Goal: Information Seeking & Learning: Learn about a topic

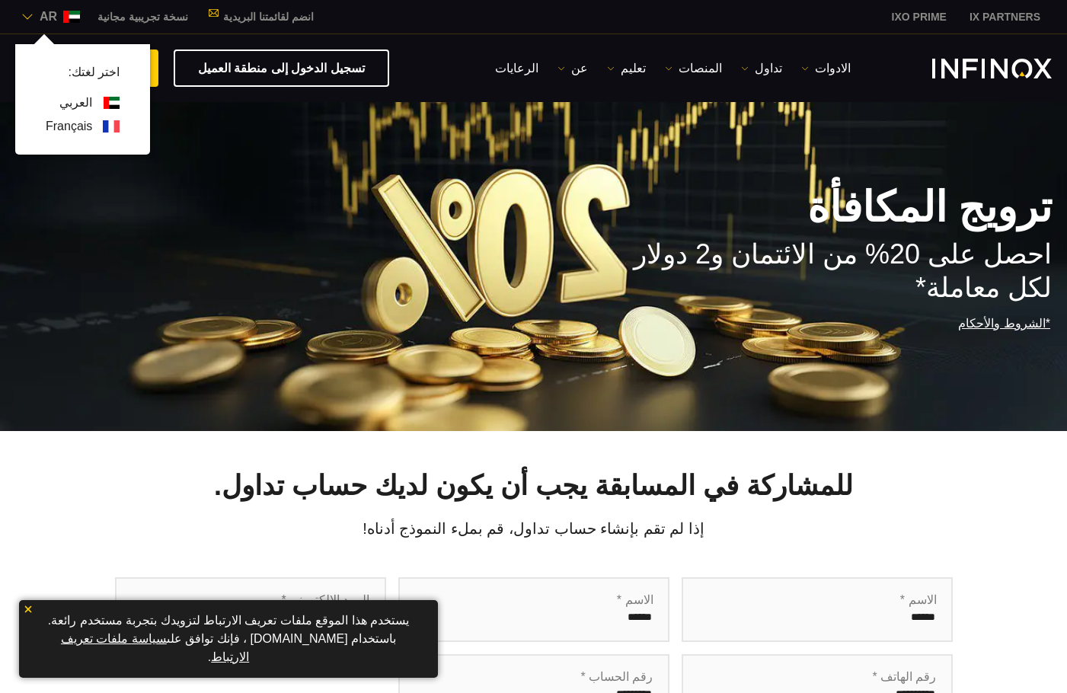
click at [70, 129] on link "Français" at bounding box center [69, 126] width 46 height 18
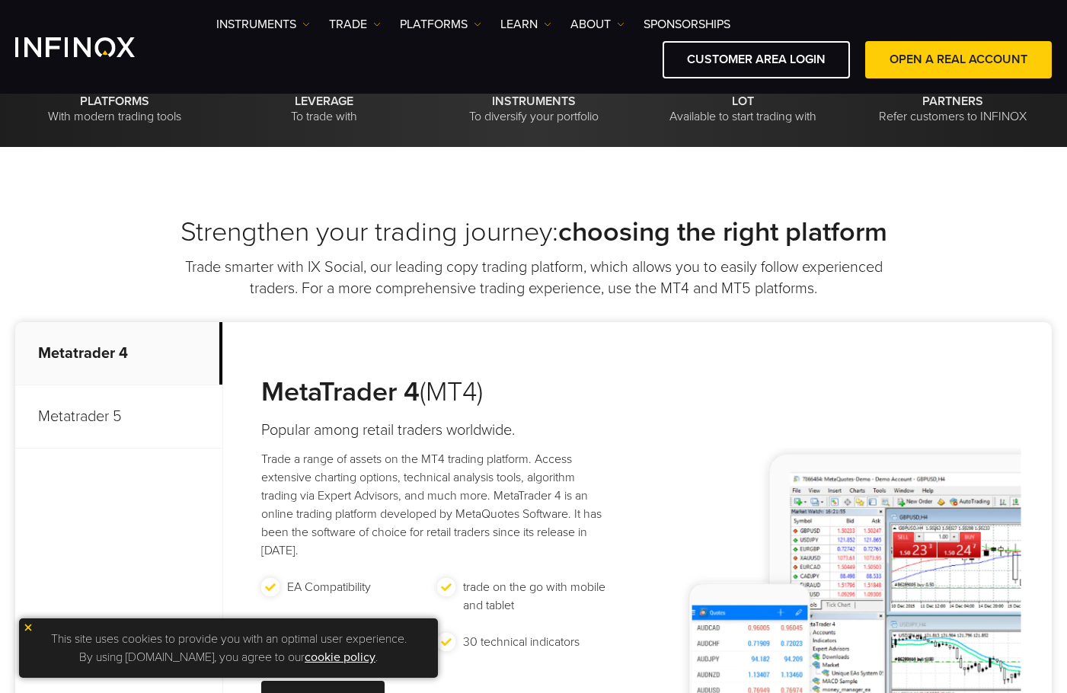
scroll to position [533, 0]
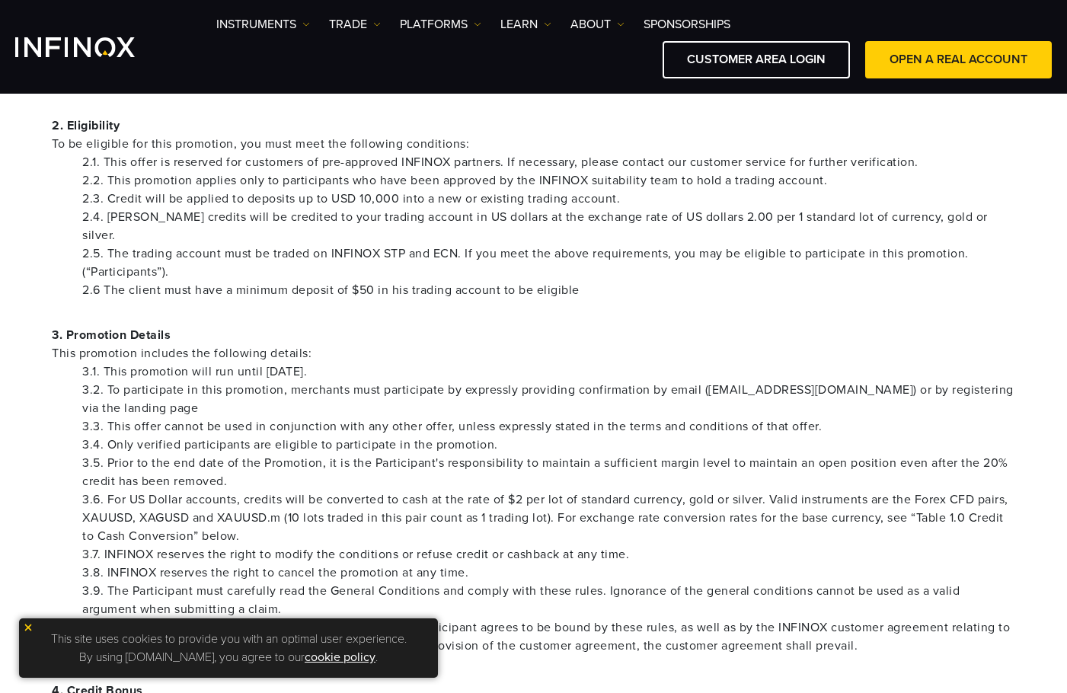
scroll to position [381, 0]
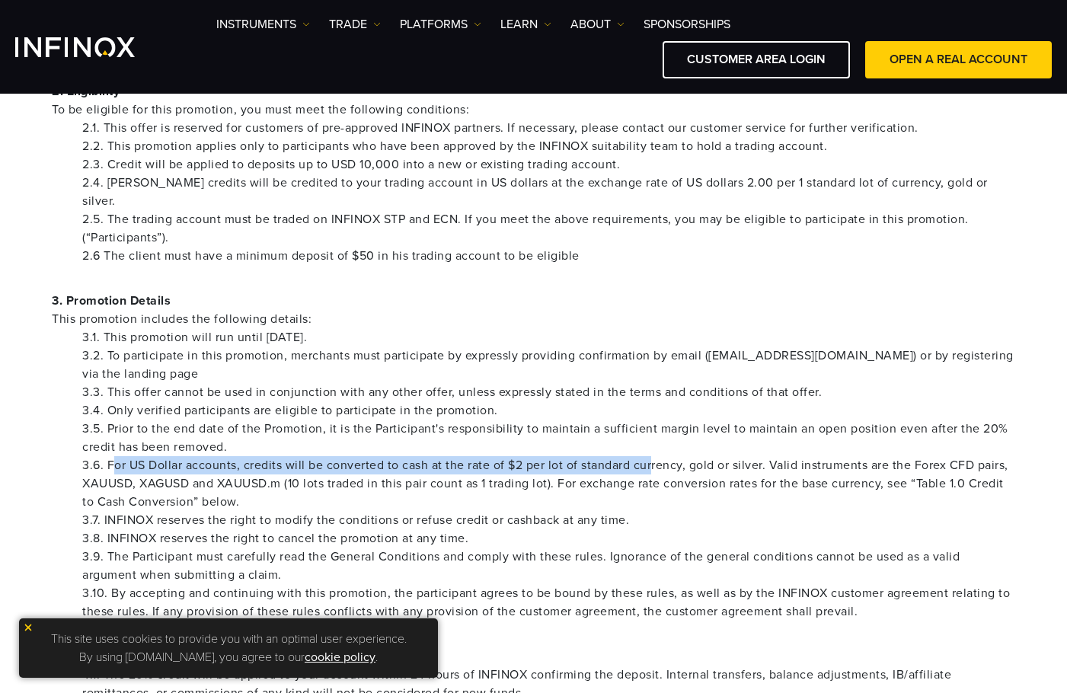
drag, startPoint x: 111, startPoint y: 451, endPoint x: 657, endPoint y: 449, distance: 545.9
click at [656, 458] on font "3.6. For US Dollar accounts, credits will be converted to cash at the rate of $…" at bounding box center [545, 484] width 926 height 52
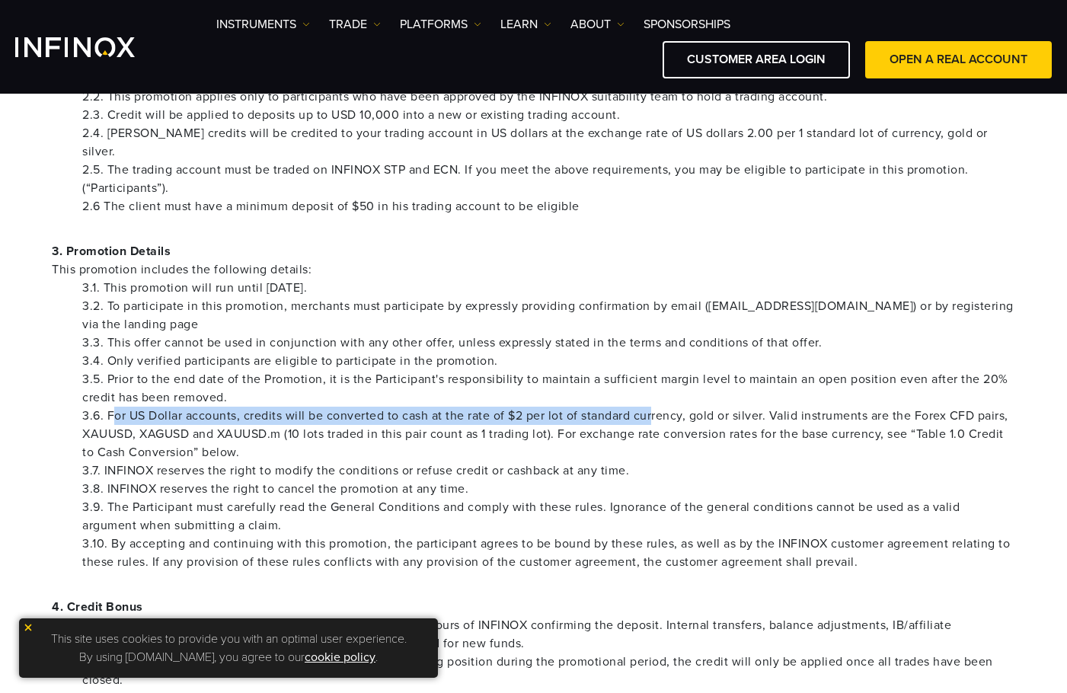
scroll to position [457, 0]
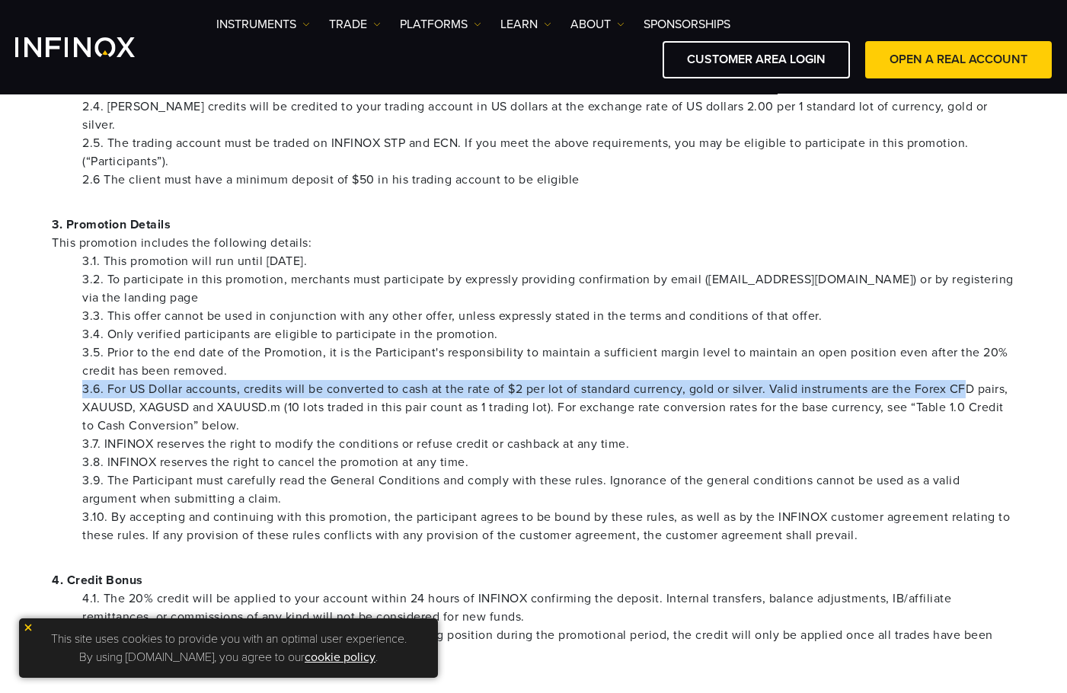
drag, startPoint x: 752, startPoint y: 359, endPoint x: 981, endPoint y: 370, distance: 228.7
click at [970, 369] on ul "3.1. This promotion will run until December 31, 2025. 3.2. To participate in th…" at bounding box center [533, 398] width 963 height 292
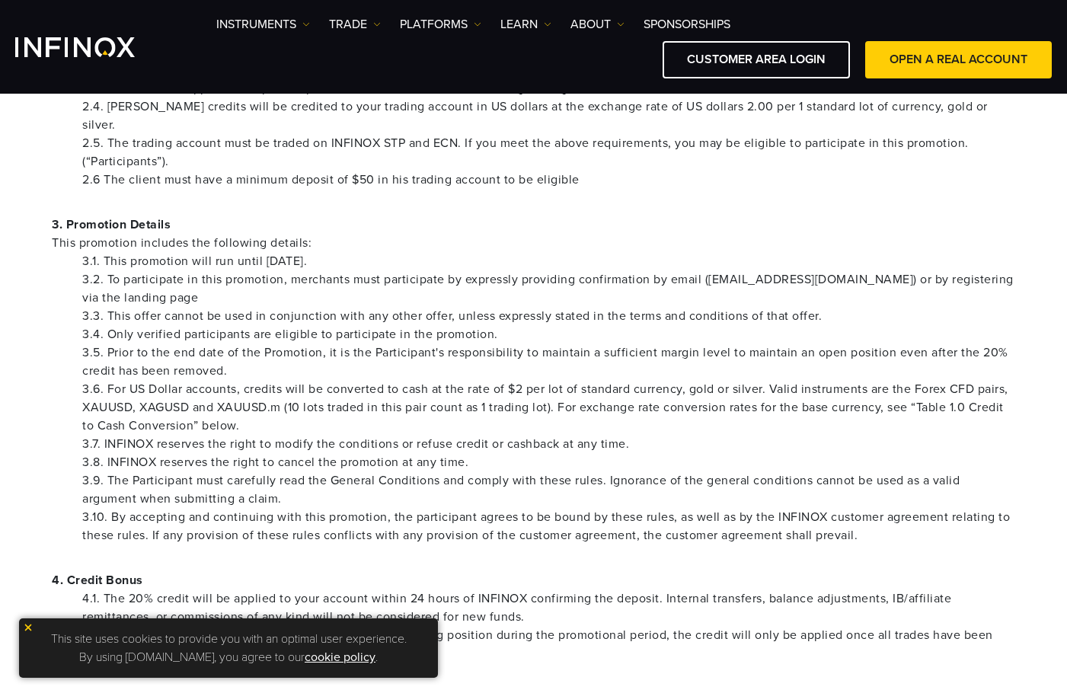
click at [150, 390] on font "3.6. For US Dollar accounts, credits will be converted to cash at the rate of $…" at bounding box center [545, 407] width 926 height 52
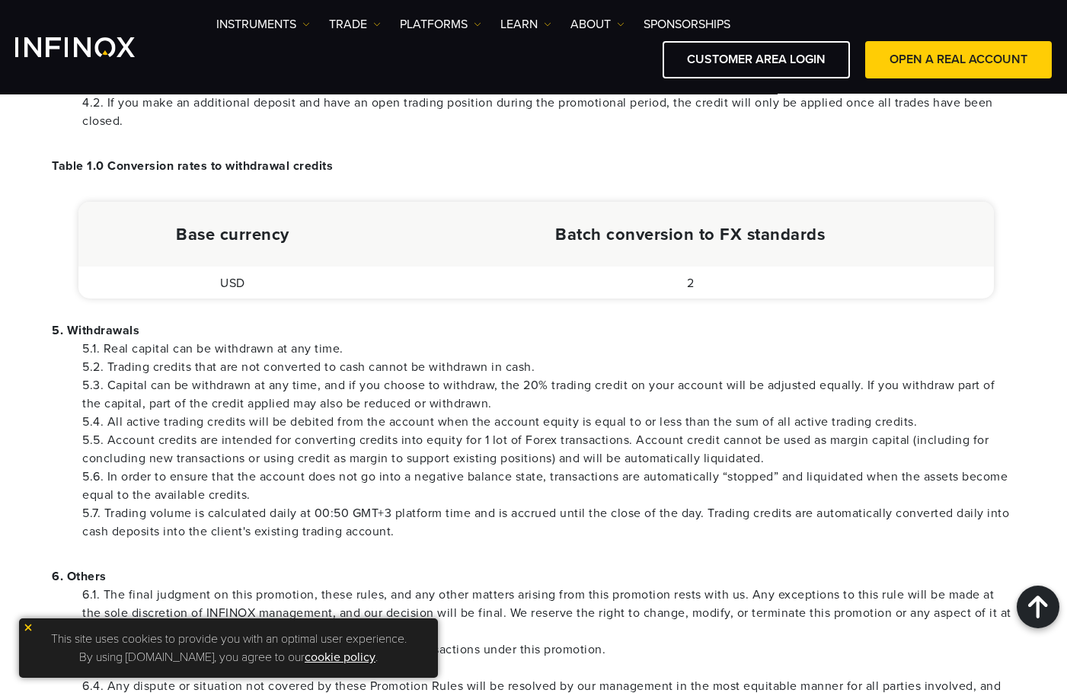
scroll to position [990, 0]
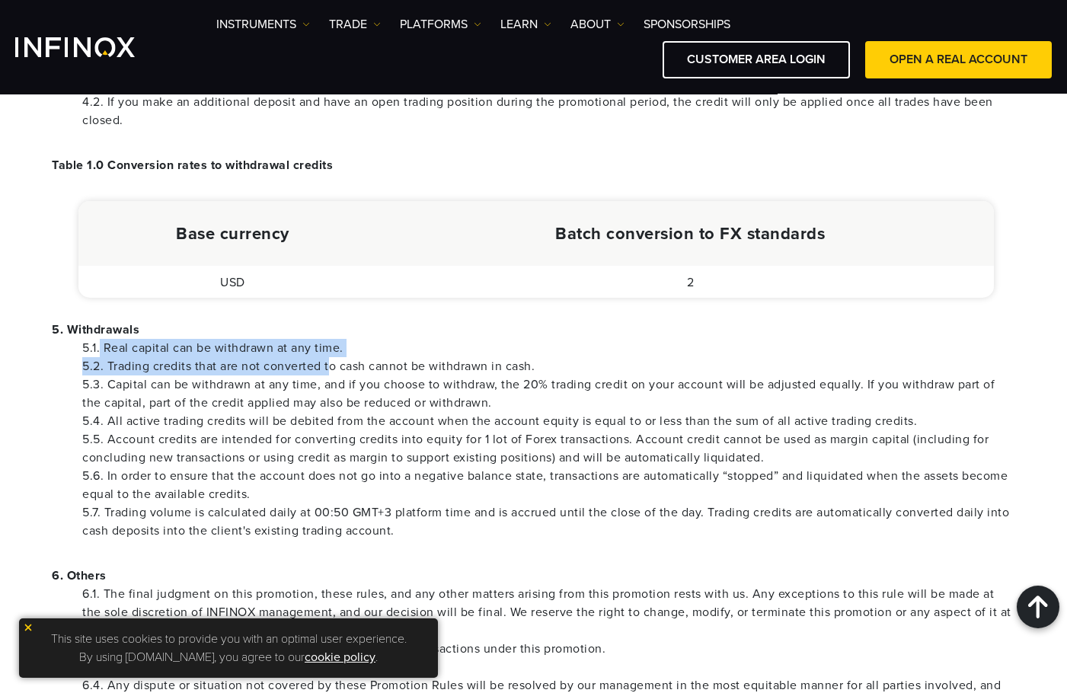
drag, startPoint x: 101, startPoint y: 330, endPoint x: 332, endPoint y: 348, distance: 232.1
click at [332, 348] on ul "5.1. Real capital can be withdrawn at any time. 5.2. Trading credits that are n…" at bounding box center [533, 439] width 963 height 201
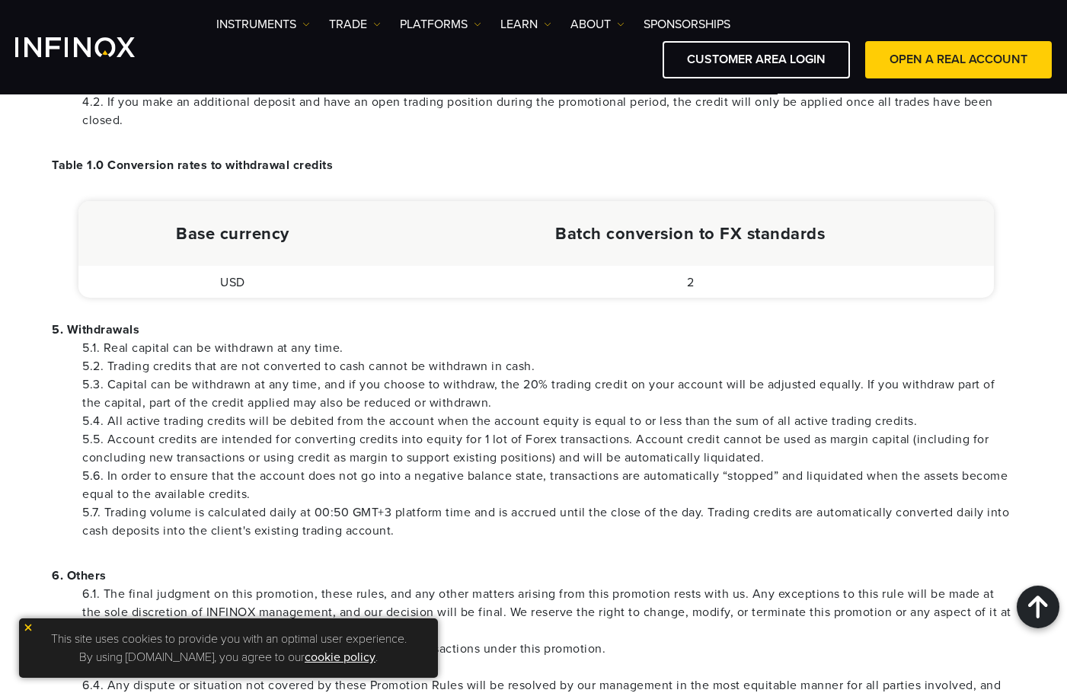
click at [311, 388] on font "5.3. Capital can be withdrawn at any time, and if you choose to withdraw, the 2…" at bounding box center [538, 394] width 912 height 34
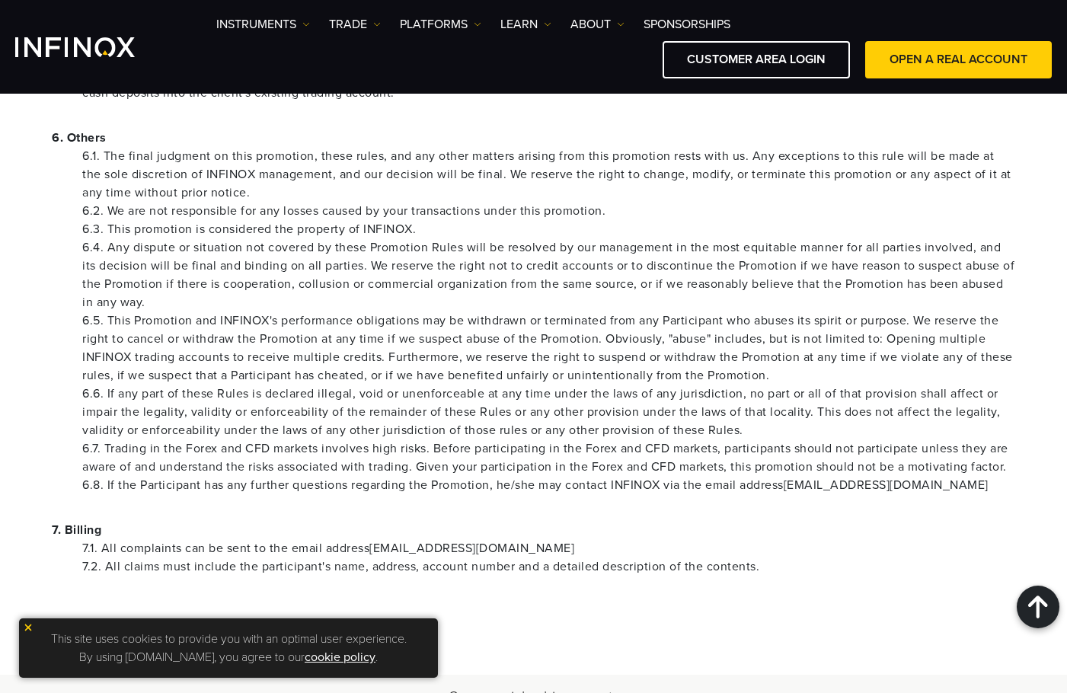
scroll to position [1447, 0]
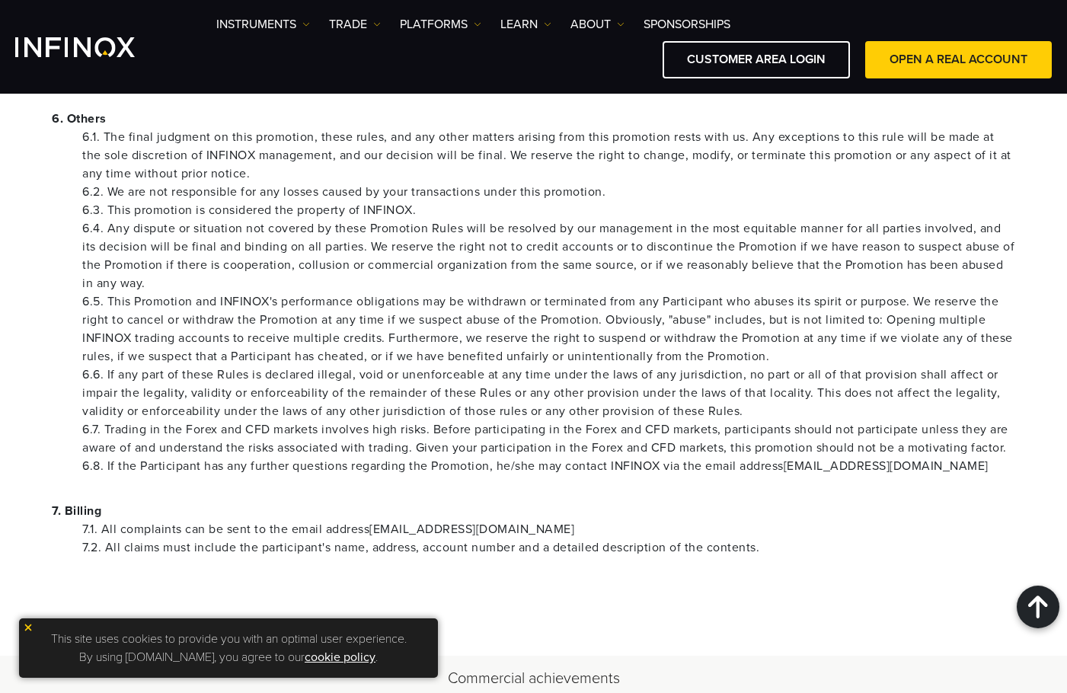
click at [24, 630] on img at bounding box center [28, 627] width 11 height 11
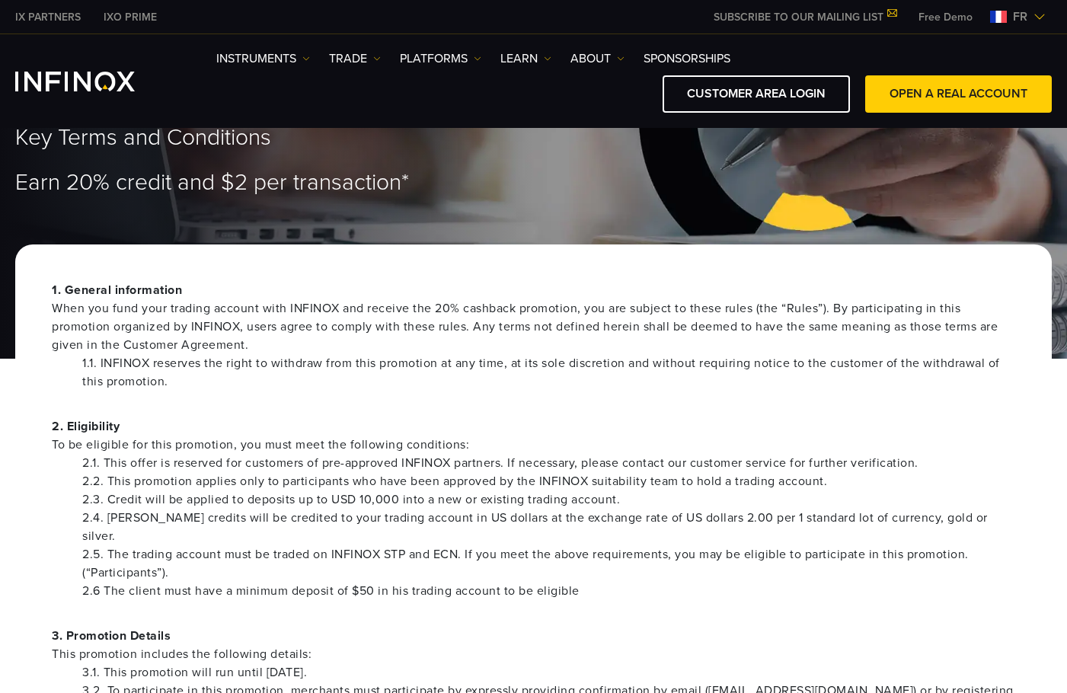
scroll to position [76, 0]
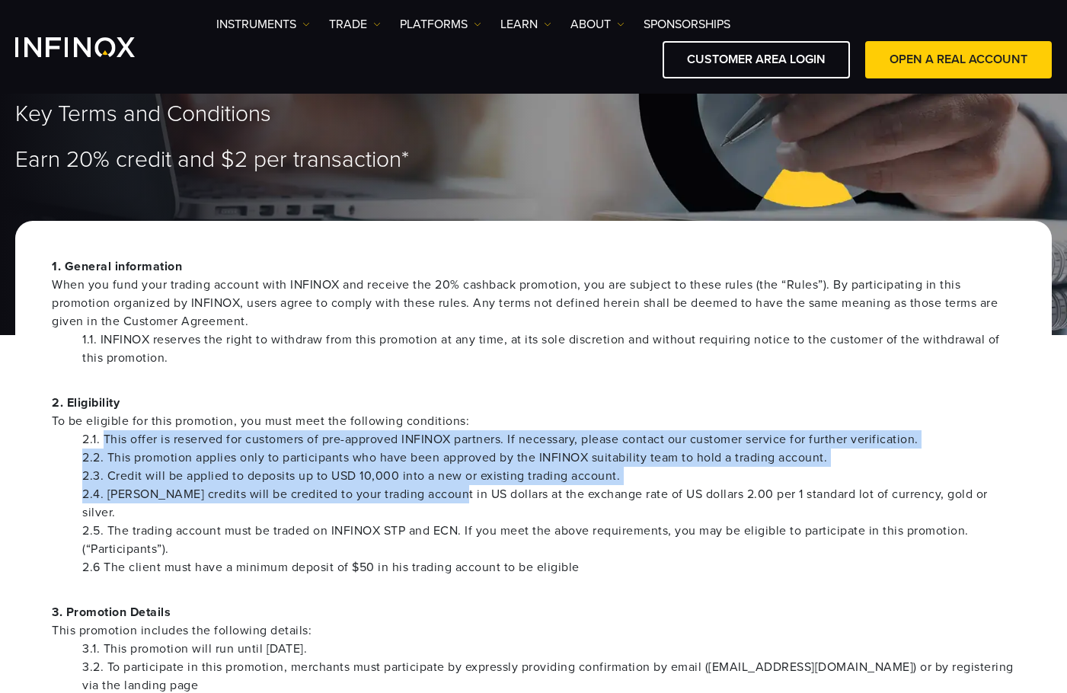
drag, startPoint x: 105, startPoint y: 437, endPoint x: 442, endPoint y: 492, distance: 341.7
click at [442, 492] on ul "2.1. This offer is reserved for customers of pre-approved INFINOX partners. If …" at bounding box center [533, 503] width 963 height 146
click at [442, 492] on font "2.4. Trading credits will be credited to your trading account in US dollars at …" at bounding box center [534, 504] width 905 height 34
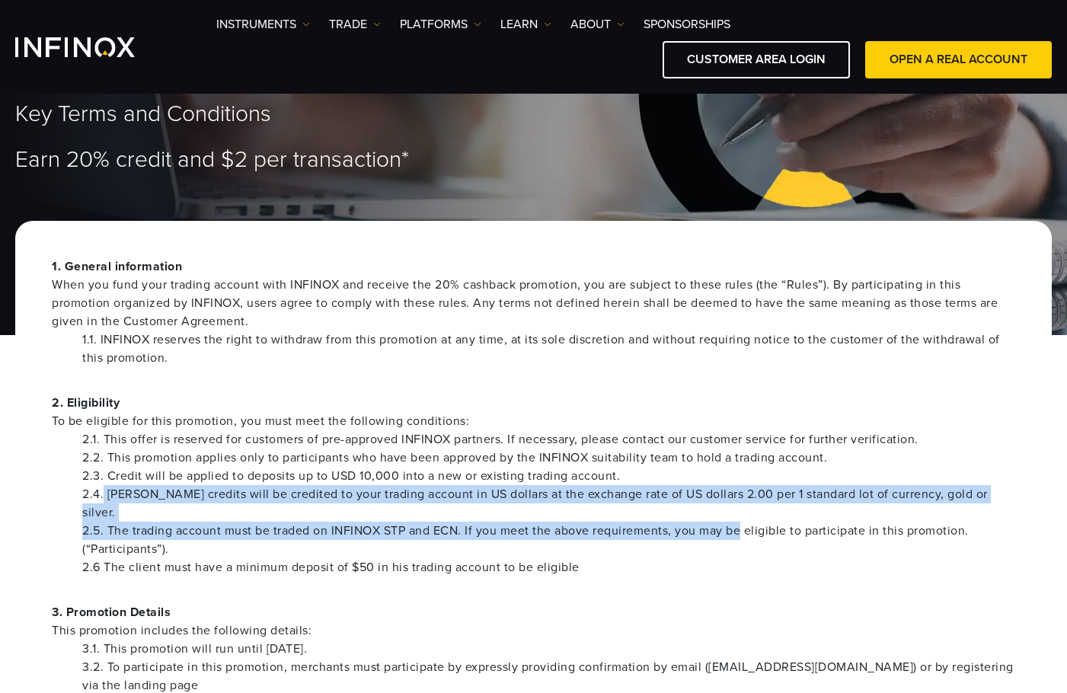
drag, startPoint x: 102, startPoint y: 496, endPoint x: 744, endPoint y: 507, distance: 641.9
click at [744, 507] on ul "2.1. This offer is reserved for customers of pre-approved INFINOX partners. If …" at bounding box center [533, 503] width 963 height 146
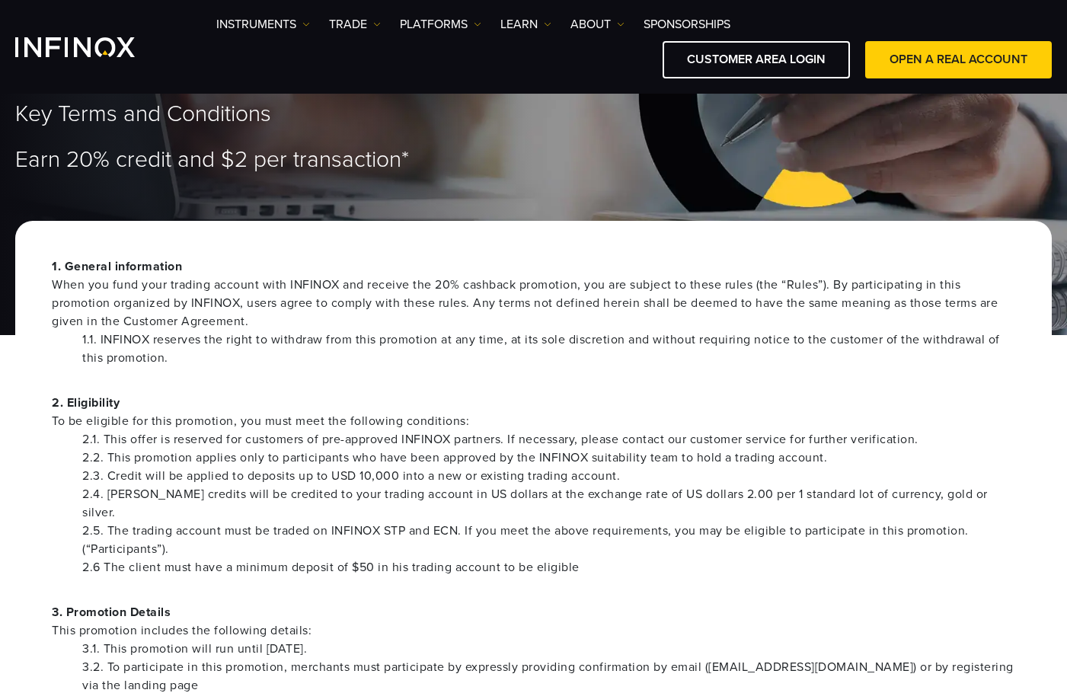
click at [595, 534] on li "2.5. The trading account must be traded on INFINOX STP and ECN. If you meet the…" at bounding box center [548, 540] width 933 height 37
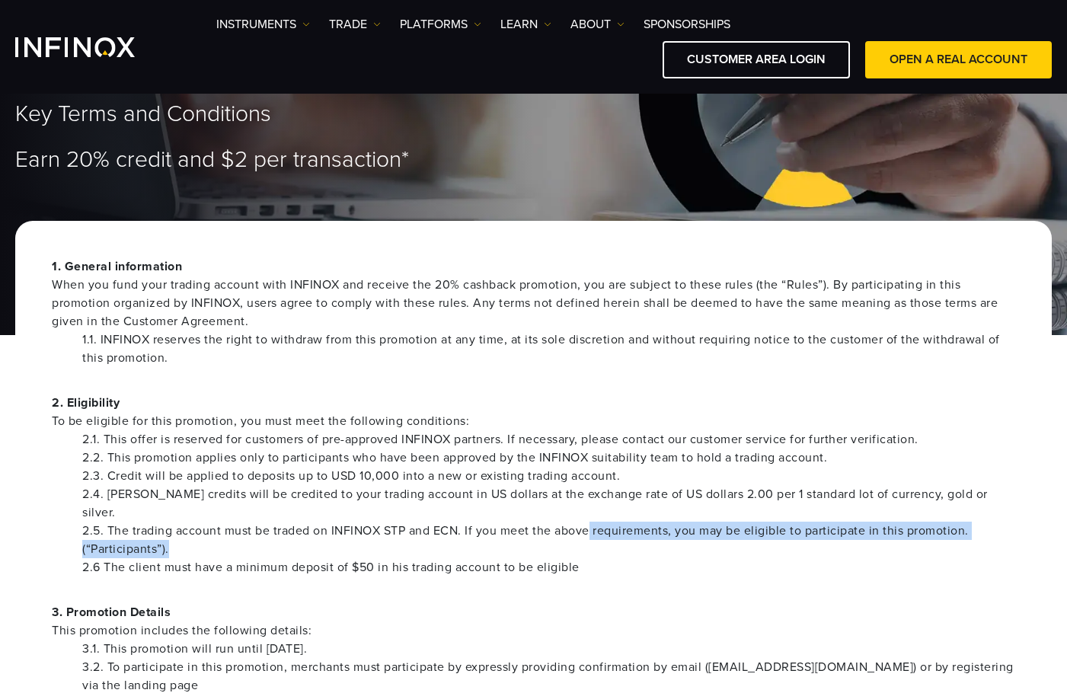
drag, startPoint x: 594, startPoint y: 532, endPoint x: 591, endPoint y: 517, distance: 15.5
click at [591, 522] on li "2.5. The trading account must be traded on INFINOX STP and ECN. If you meet the…" at bounding box center [548, 540] width 933 height 37
click at [591, 523] on font "2.5. The trading account must be traded on INFINOX STP and ECN. If you meet the…" at bounding box center [525, 540] width 886 height 34
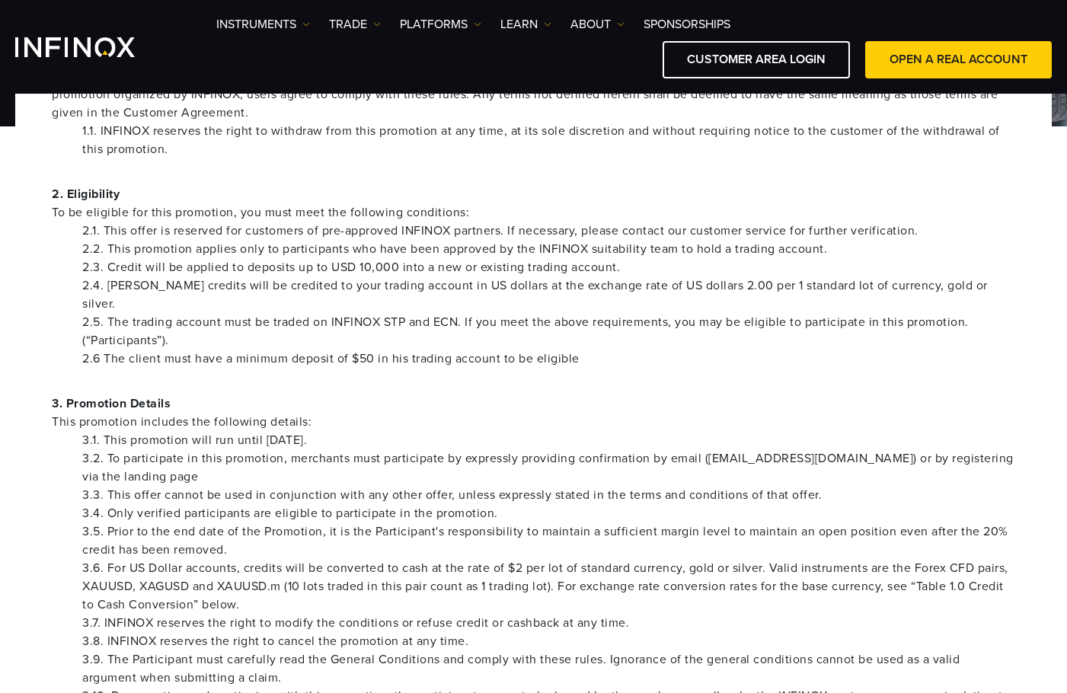
scroll to position [305, 0]
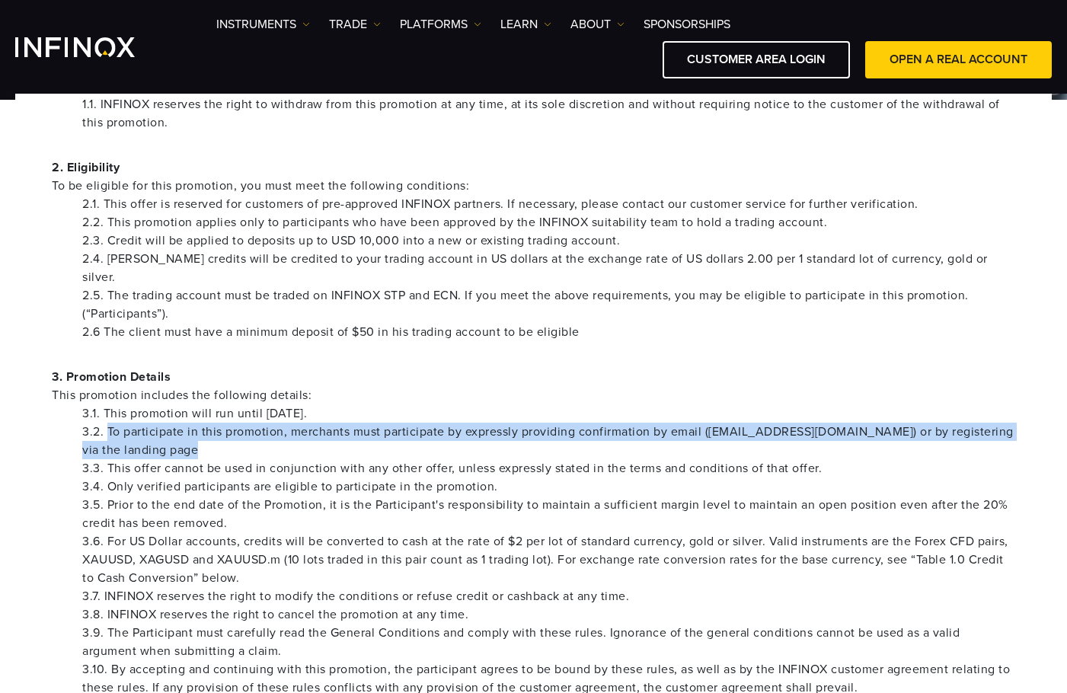
drag, startPoint x: 106, startPoint y: 408, endPoint x: 565, endPoint y: 436, distance: 460.0
click at [565, 436] on li "3.2. To participate in this promotion, merchants must participate by expressly …" at bounding box center [548, 441] width 933 height 37
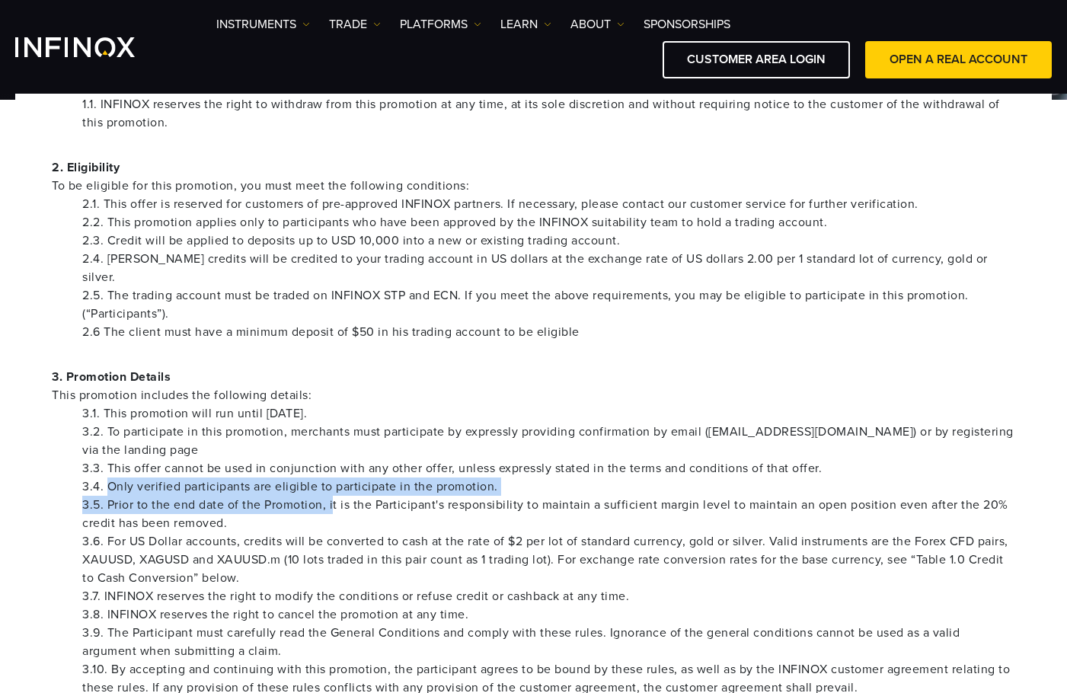
drag, startPoint x: 106, startPoint y: 472, endPoint x: 331, endPoint y: 492, distance: 226.2
click at [331, 492] on ul "3.1. This promotion will run until December 31, 2025. 3.2. To participate in th…" at bounding box center [533, 550] width 963 height 292
click at [331, 497] on font "3.5. Prior to the end date of the Promotion, it is the Participant's responsibi…" at bounding box center [545, 514] width 926 height 34
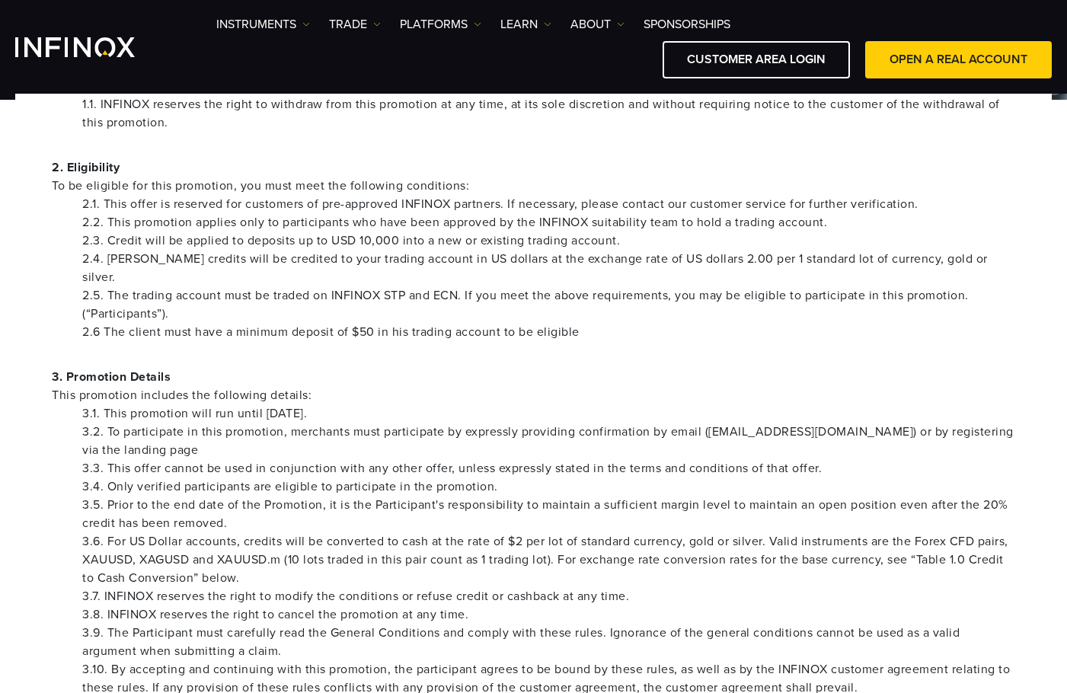
click at [144, 509] on font "3.5. Prior to the end date of the Promotion, it is the Participant's responsibi…" at bounding box center [545, 514] width 926 height 34
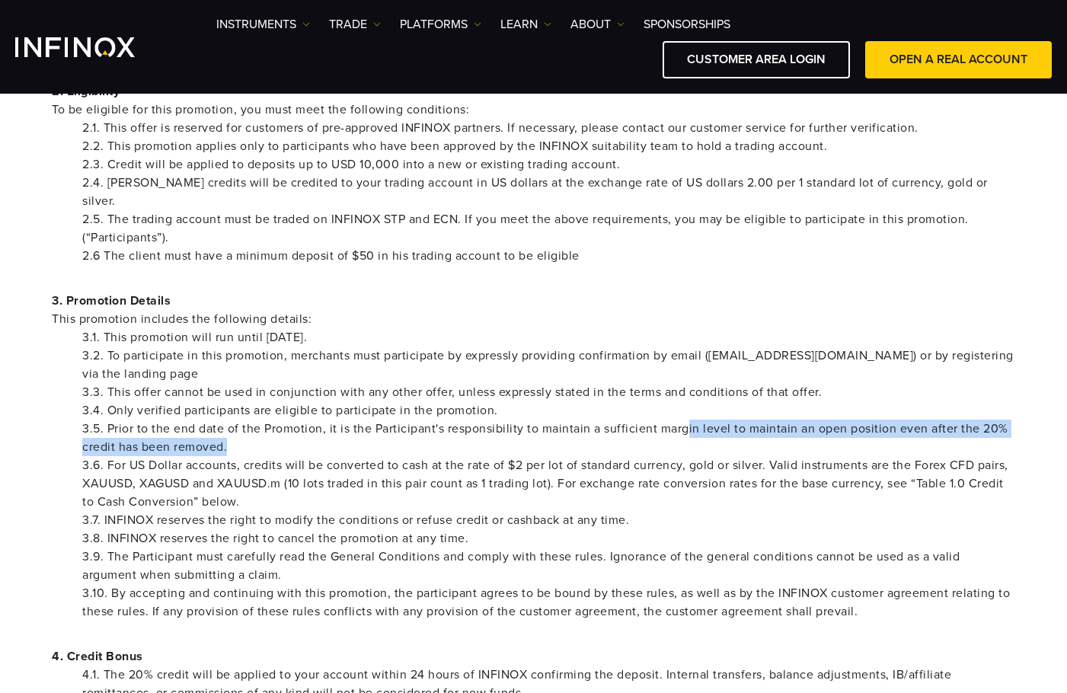
drag, startPoint x: 646, startPoint y: 425, endPoint x: 684, endPoint y: 413, distance: 39.7
click at [684, 420] on li "3.5. Prior to the end date of the Promotion, it is the Participant's responsibi…" at bounding box center [548, 438] width 933 height 37
click at [344, 432] on li "3.5. Prior to the end date of the Promotion, it is the Participant's responsibi…" at bounding box center [548, 438] width 933 height 37
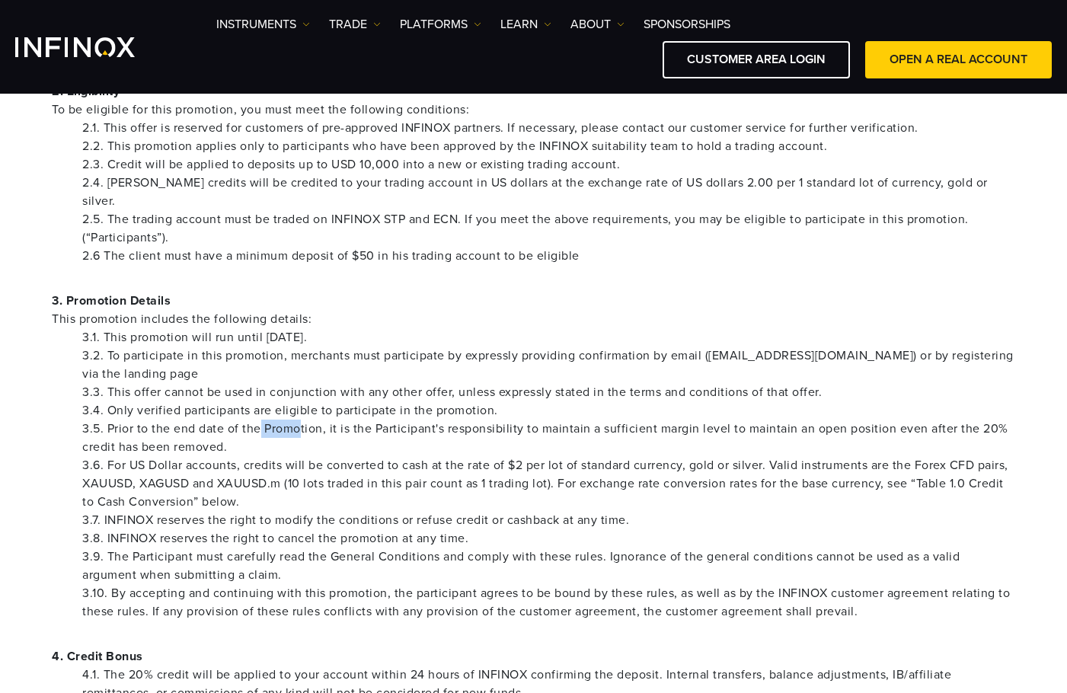
drag, startPoint x: 298, startPoint y: 420, endPoint x: 259, endPoint y: 410, distance: 40.6
click at [259, 420] on li "3.5. Prior to the end date of the Promotion, it is the Participant's responsibi…" at bounding box center [548, 438] width 933 height 37
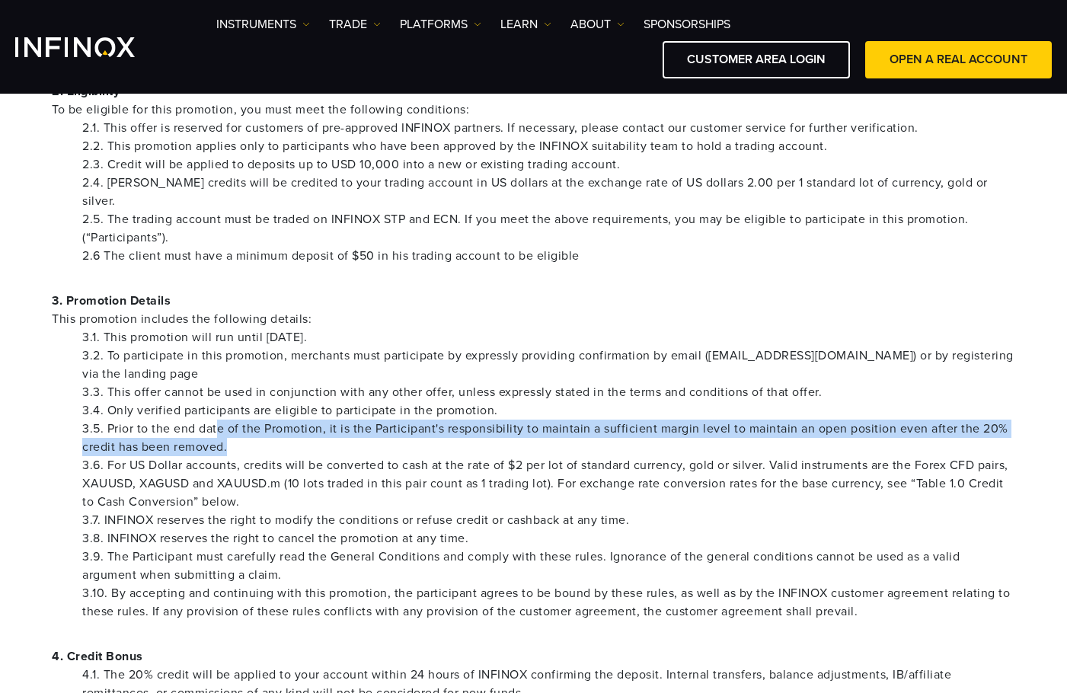
drag, startPoint x: 247, startPoint y: 426, endPoint x: 215, endPoint y: 410, distance: 35.1
click at [215, 420] on li "3.5. Prior to the end date of the Promotion, it is the Participant's responsibi…" at bounding box center [548, 438] width 933 height 37
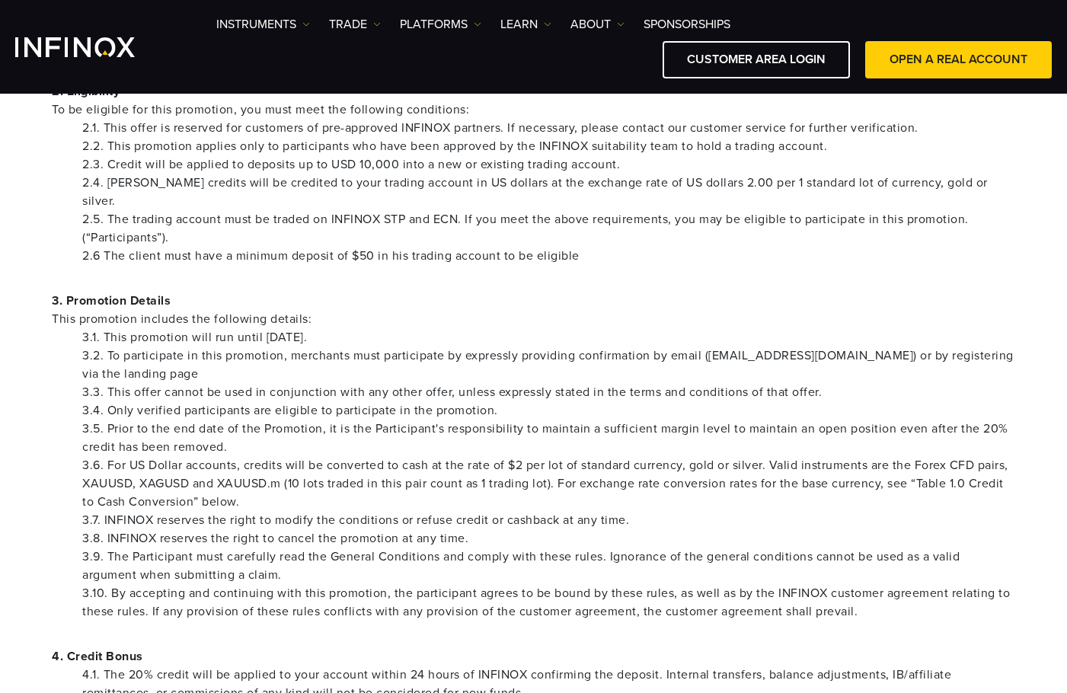
click at [439, 310] on span "This promotion includes the following details:" at bounding box center [533, 319] width 963 height 18
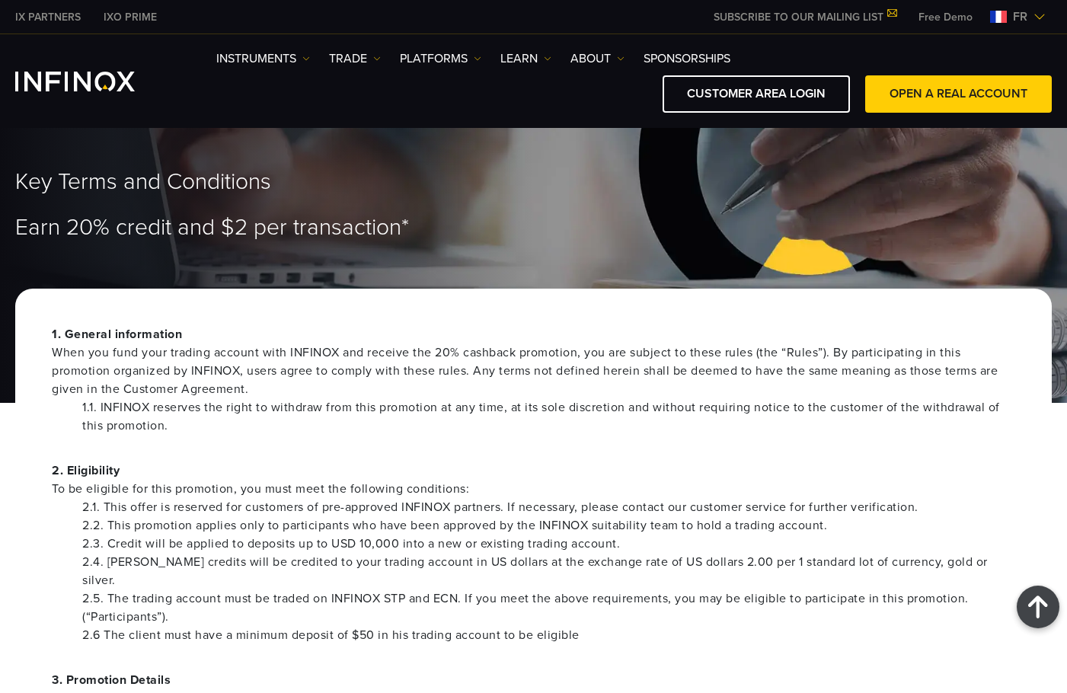
scroll to position [0, 0]
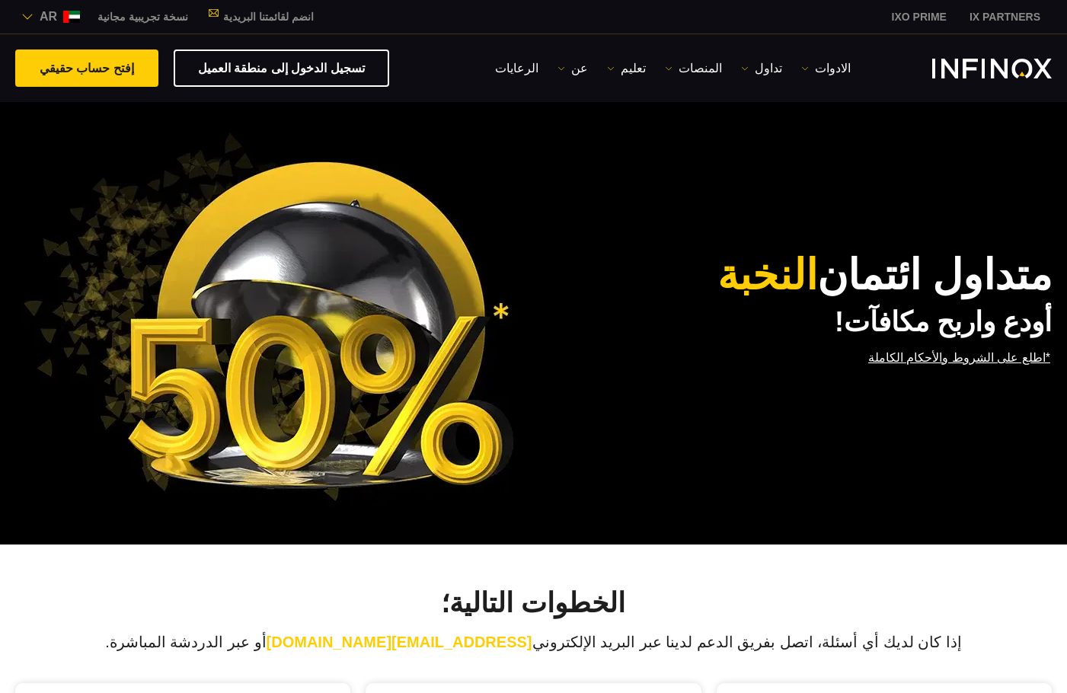
click at [27, 17] on img at bounding box center [27, 17] width 12 height 12
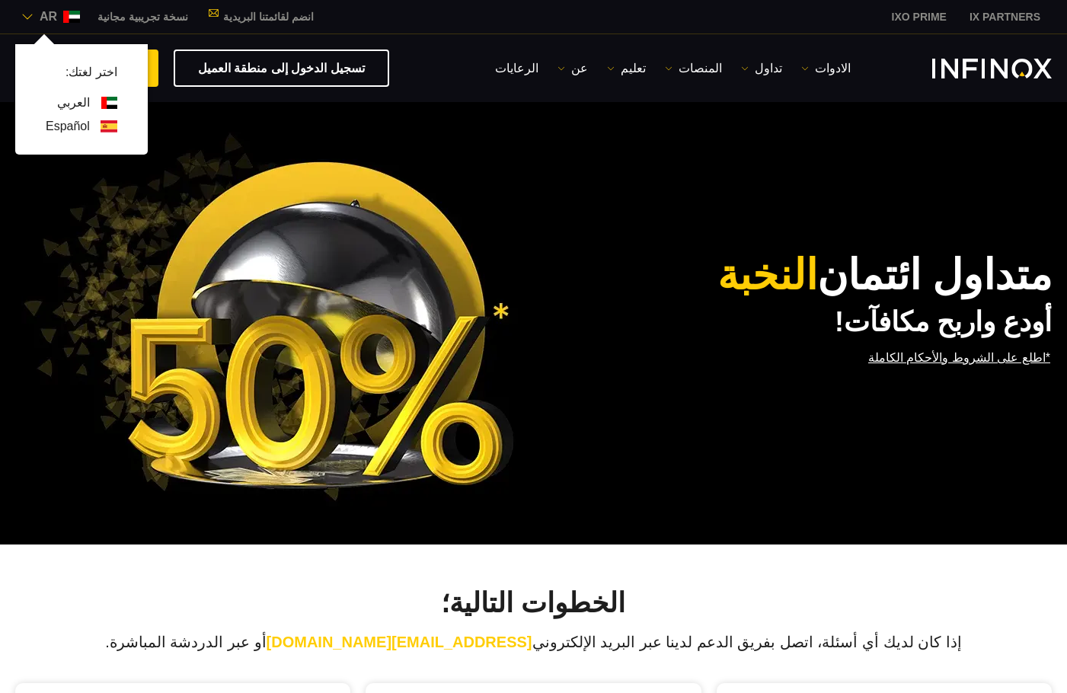
click at [68, 123] on link "Español" at bounding box center [68, 126] width 44 height 18
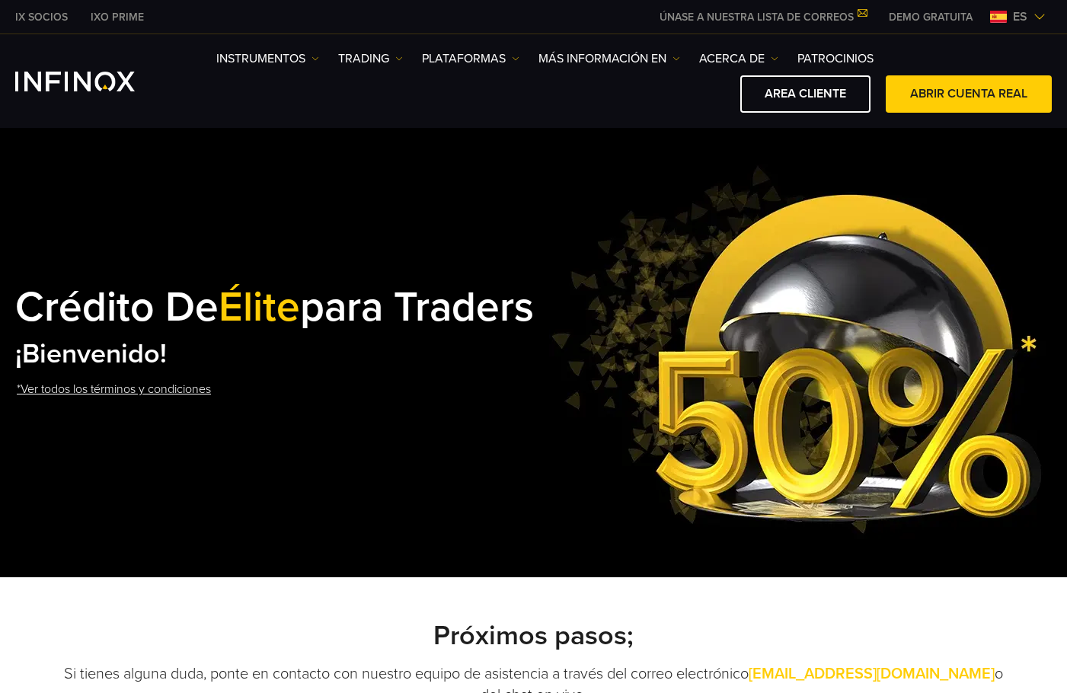
click at [30, 403] on link "*Ver todos los términos y condiciones" at bounding box center [113, 389] width 197 height 37
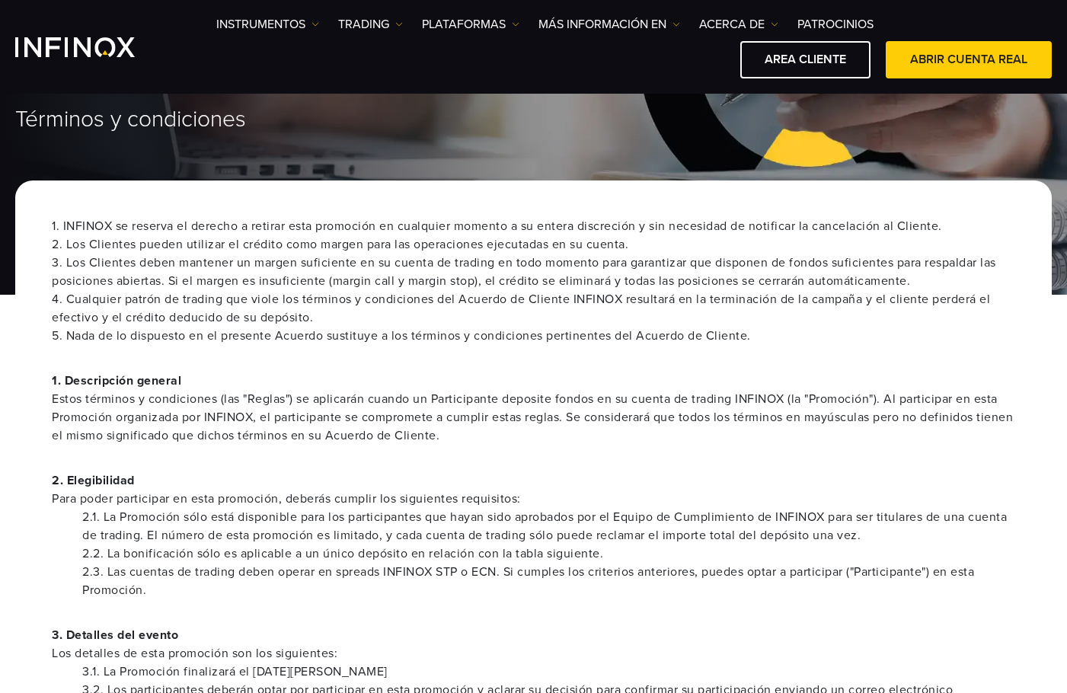
scroll to position [152, 0]
